Goal: Find specific page/section: Find specific page/section

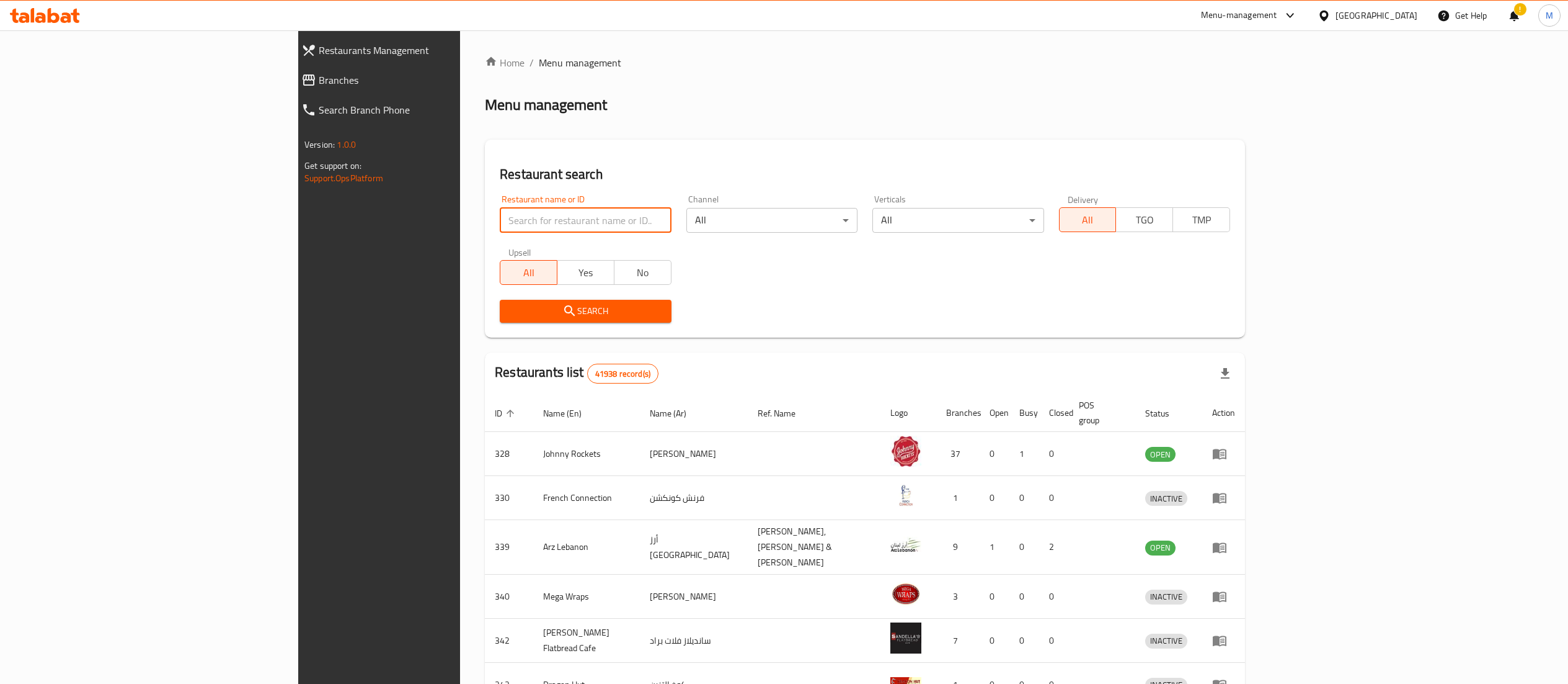
click at [500, 224] on input "search" at bounding box center [585, 220] width 171 height 25
type input "Al Boughaz Al Maghribi"
click button "Search" at bounding box center [585, 311] width 171 height 23
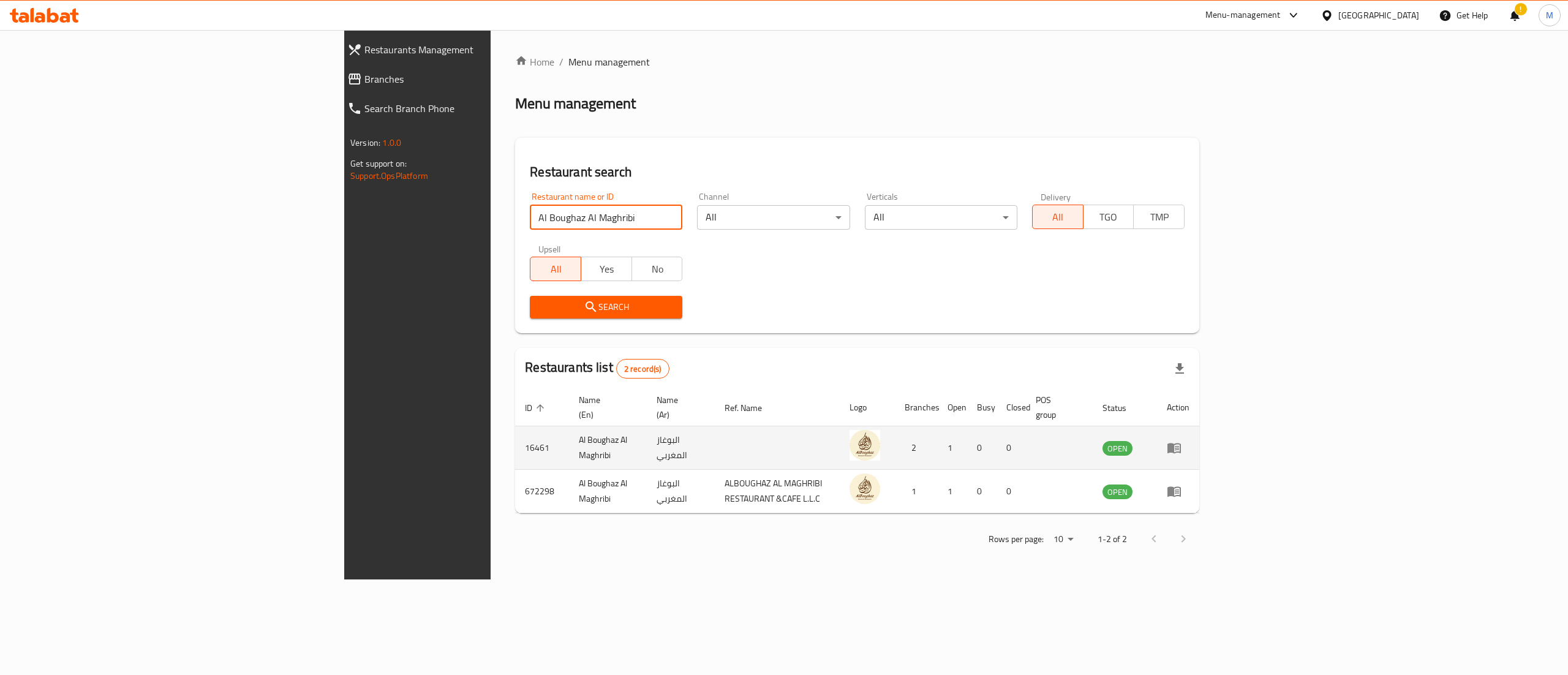
click at [1181, 441] on icon "enhanced table" at bounding box center [1174, 447] width 15 height 15
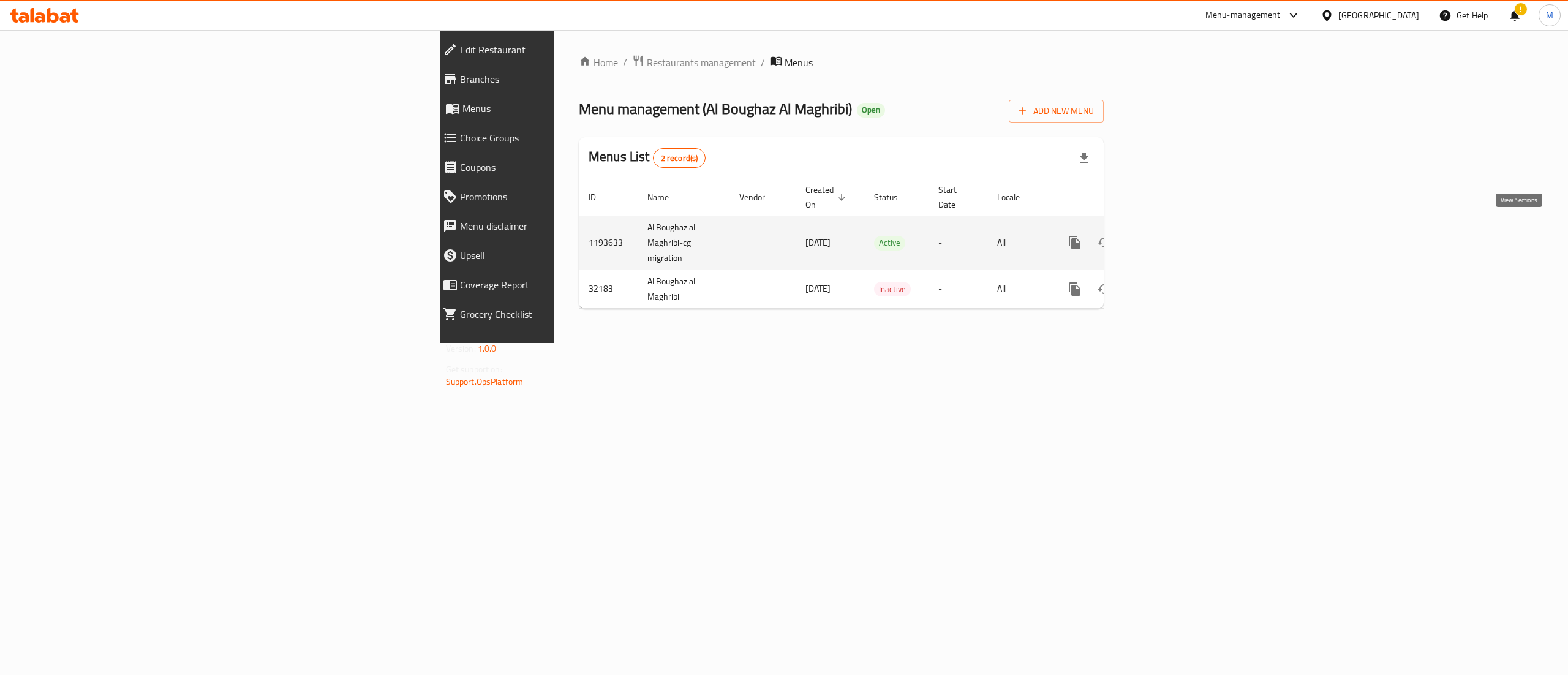
click at [1177, 228] on link "enhanced table" at bounding box center [1163, 242] width 29 height 29
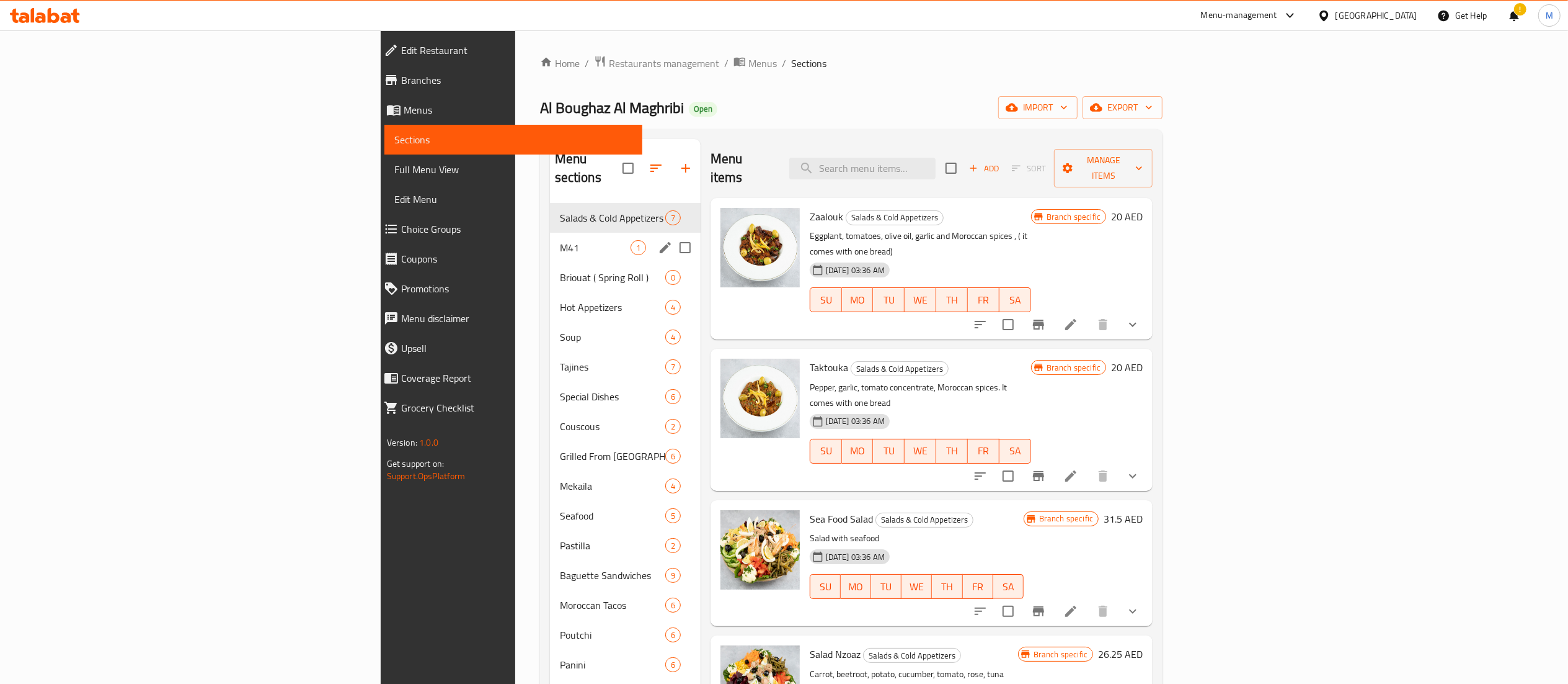
click at [550, 233] on div "M41 1" at bounding box center [625, 248] width 151 height 30
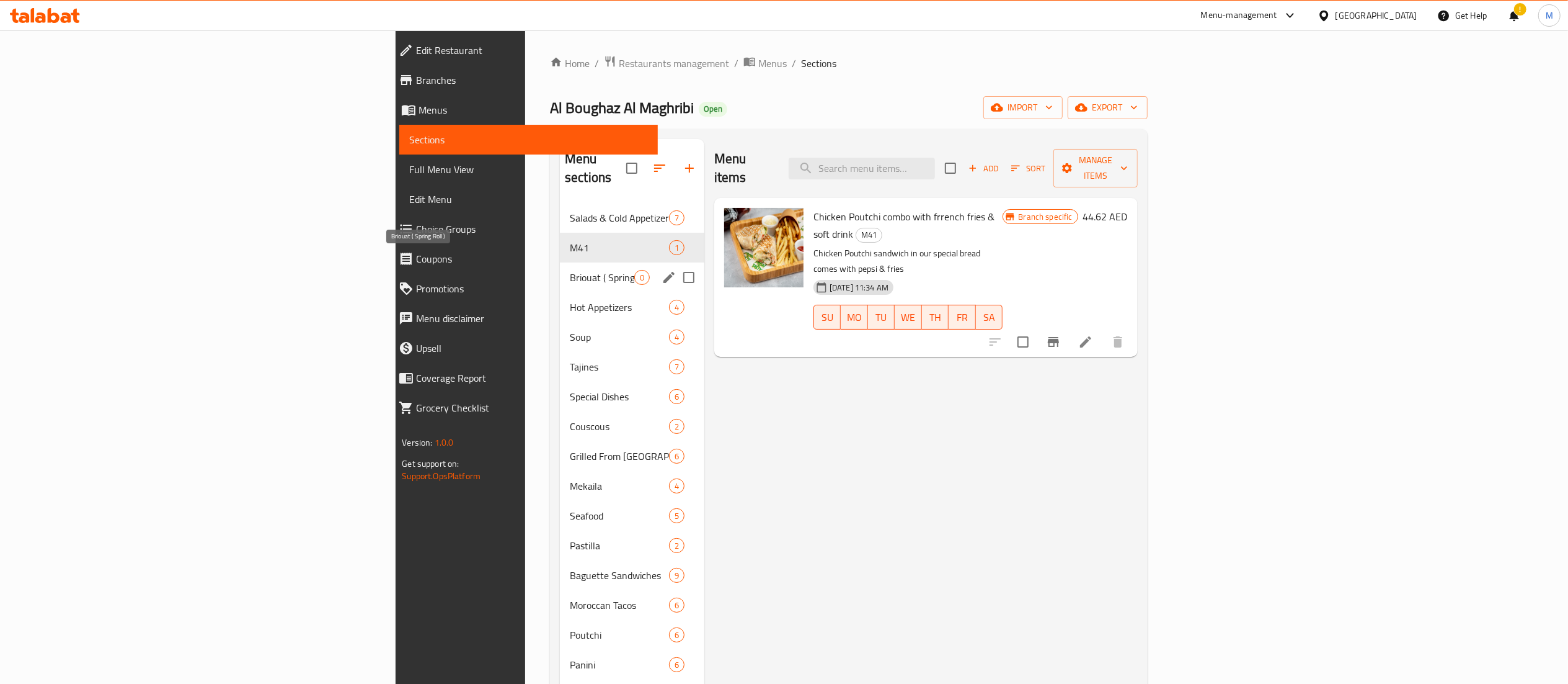
click at [570, 270] on span "Briouat ( Spring Roll )" at bounding box center [602, 277] width 65 height 15
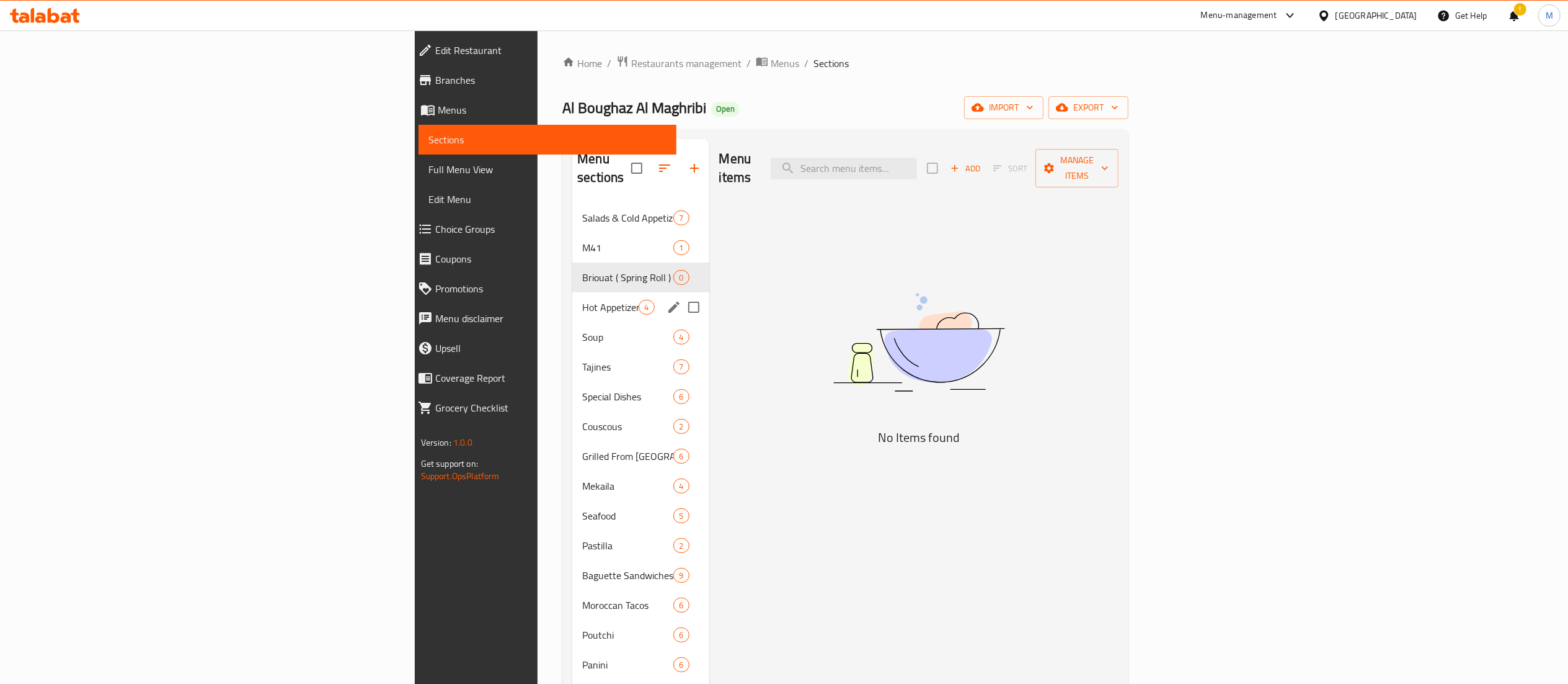
click at [572, 292] on div "Hot Appetizers 4" at bounding box center [640, 307] width 136 height 30
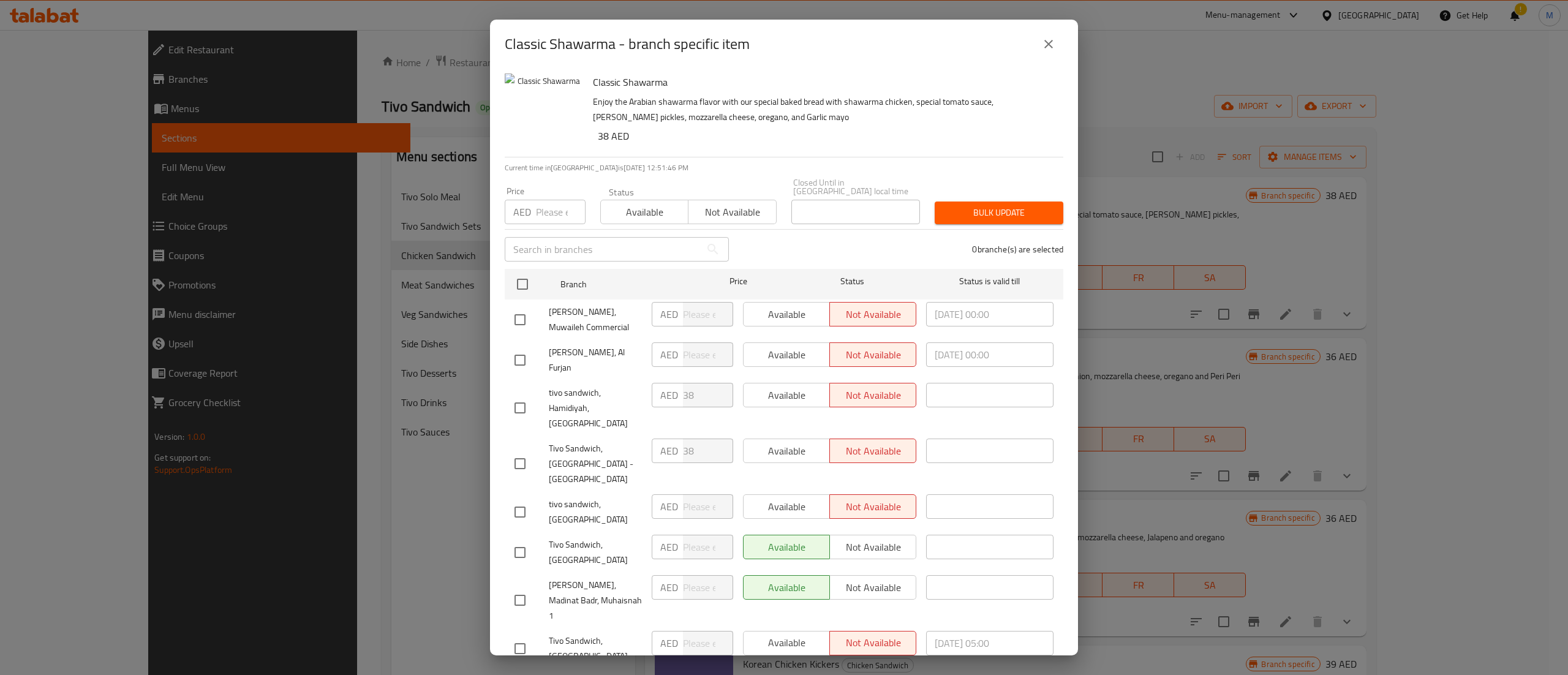
click at [1049, 43] on icon "close" at bounding box center [1048, 44] width 8 height 8
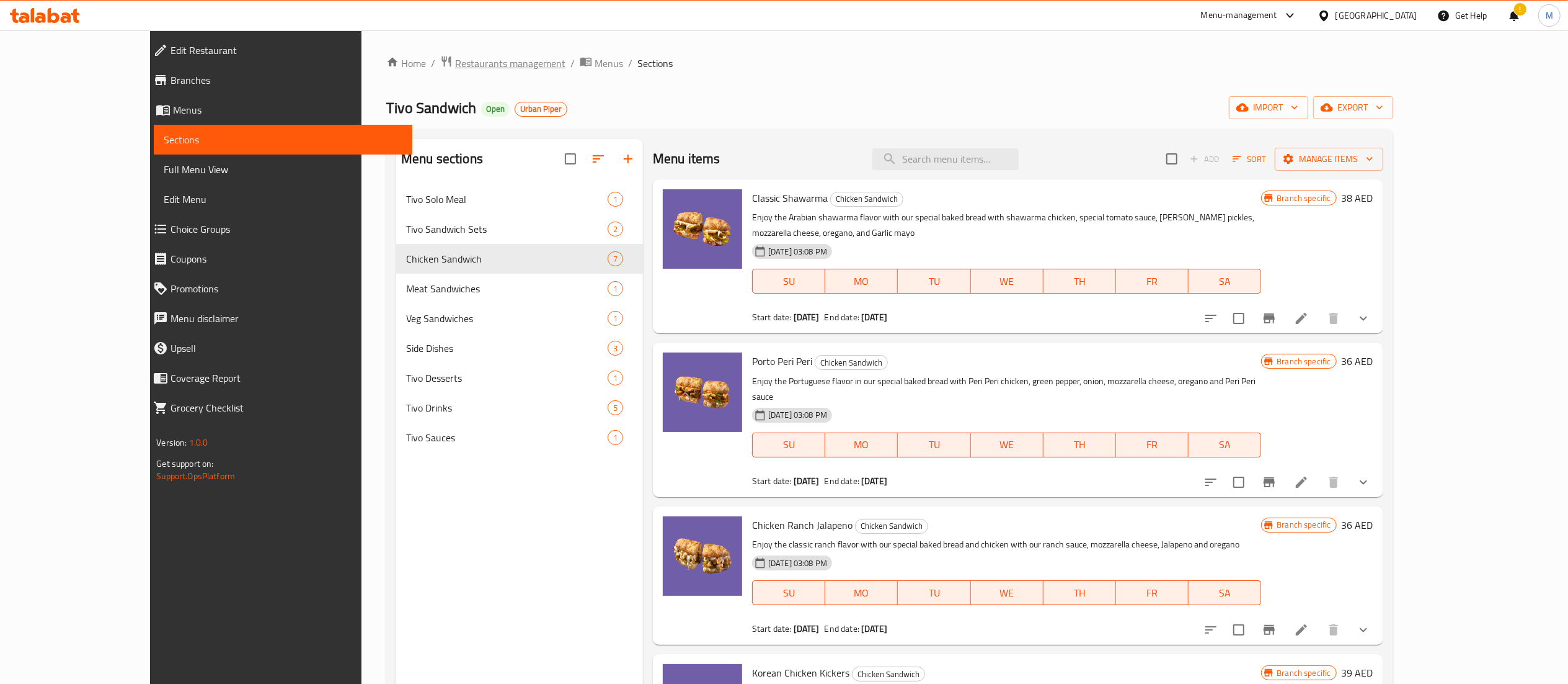
click at [455, 62] on span "Restaurants management" at bounding box center [511, 63] width 111 height 15
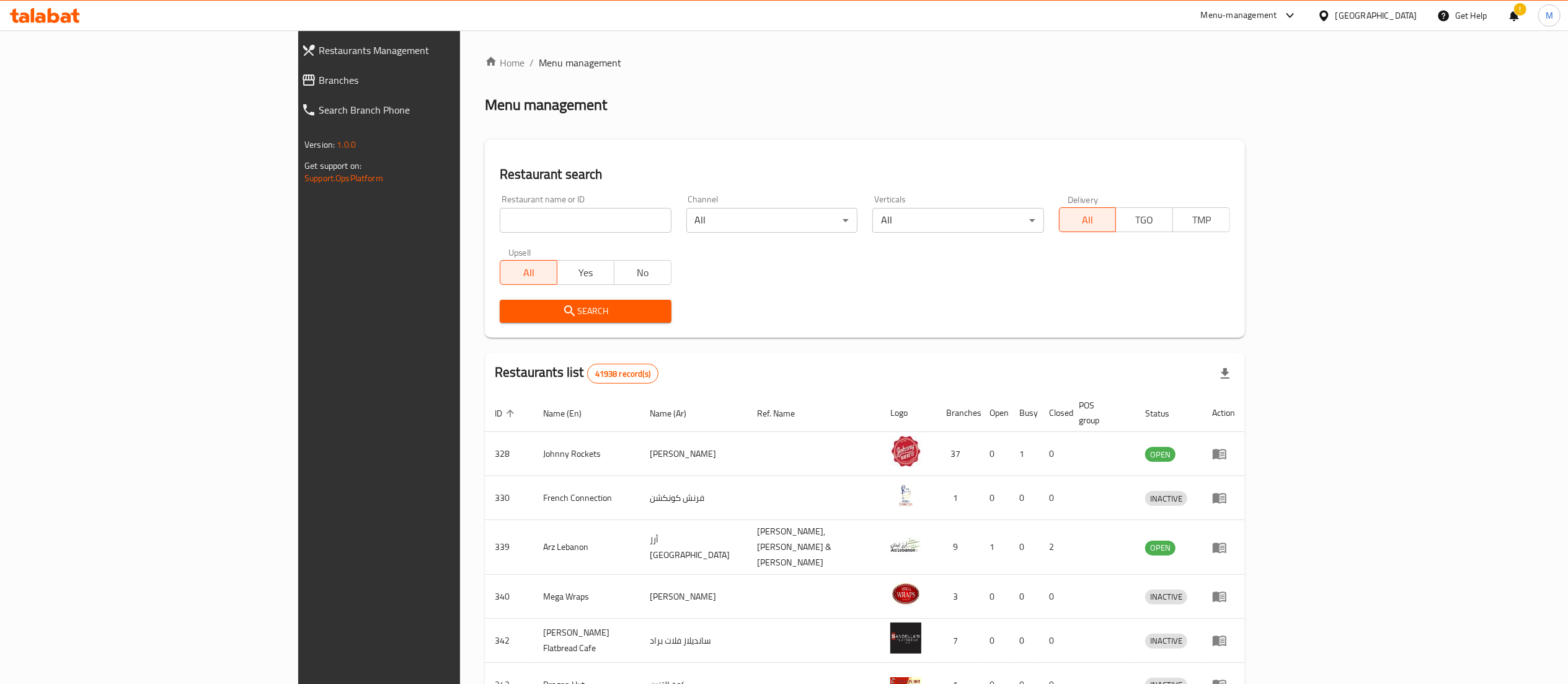
click at [500, 216] on input "search" at bounding box center [585, 220] width 171 height 25
type input "Al Boughaz Al Maghribi"
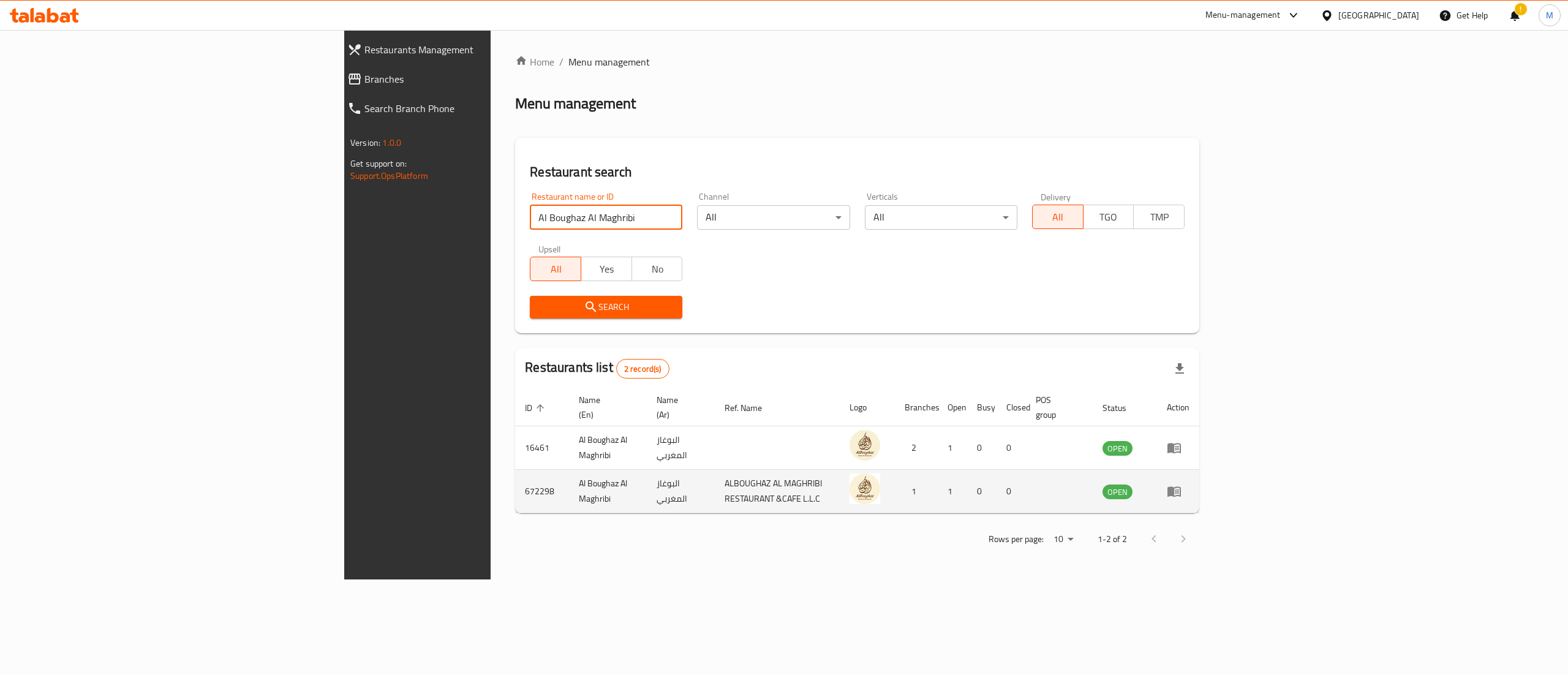
click at [1181, 484] on icon "enhanced table" at bounding box center [1174, 490] width 15 height 15
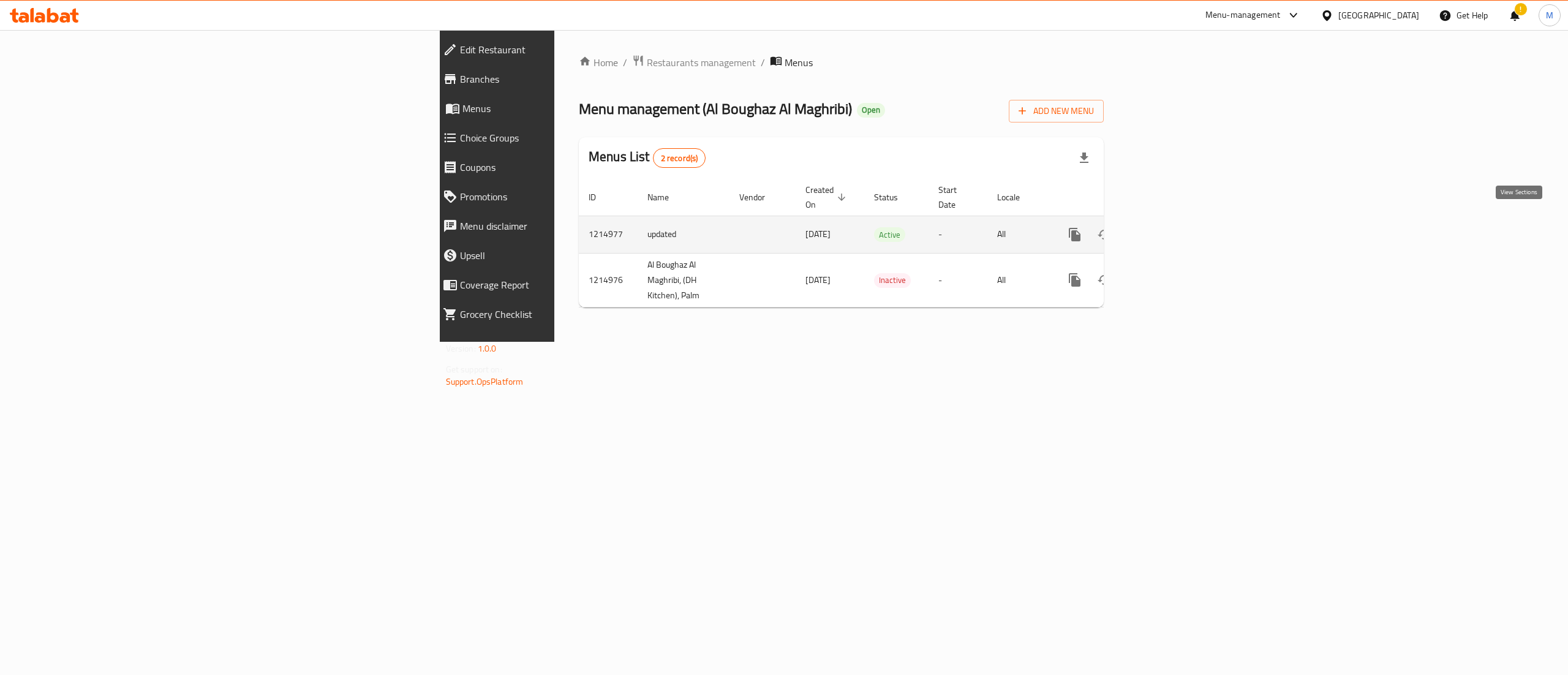
click at [1170, 227] on icon "enhanced table" at bounding box center [1163, 234] width 15 height 15
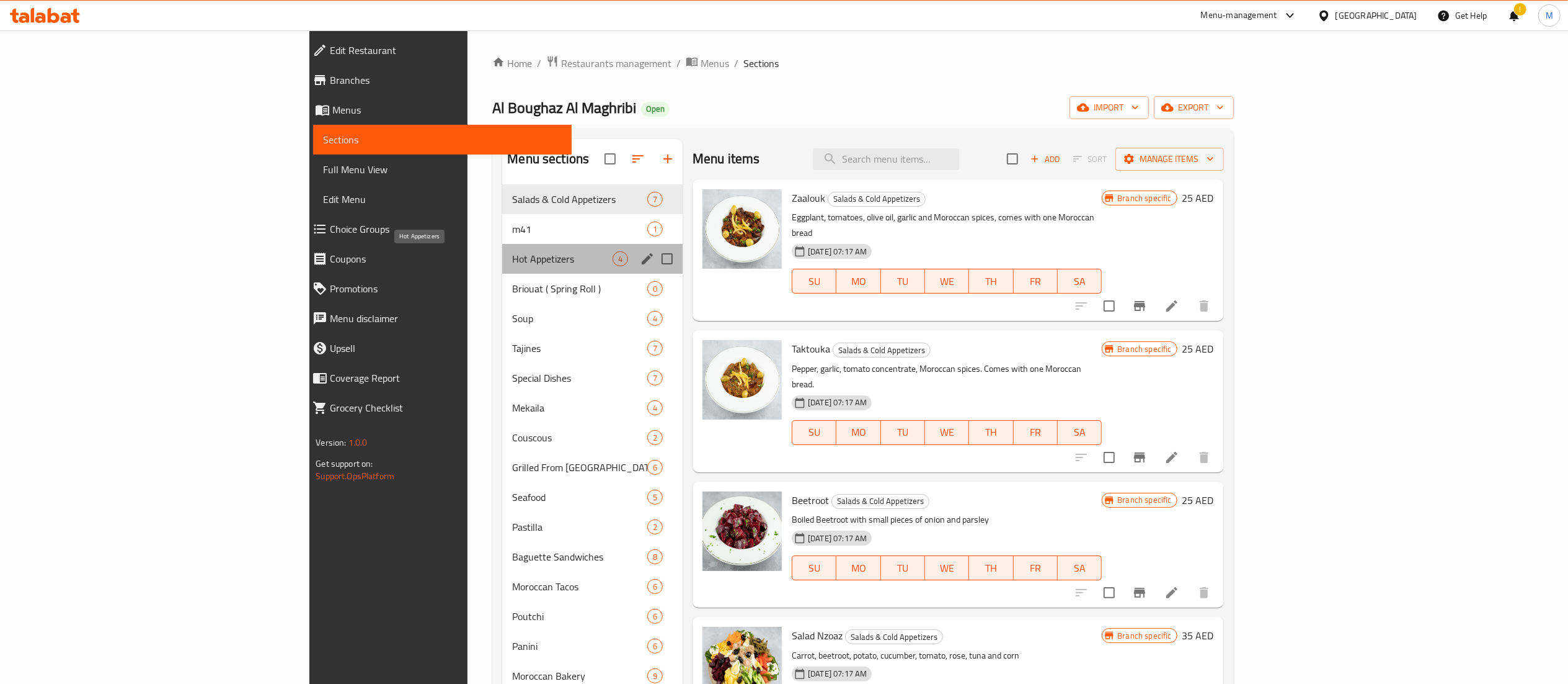
click at [512, 264] on span "Hot Appetizers" at bounding box center [562, 259] width 100 height 15
